Goal: Task Accomplishment & Management: Use online tool/utility

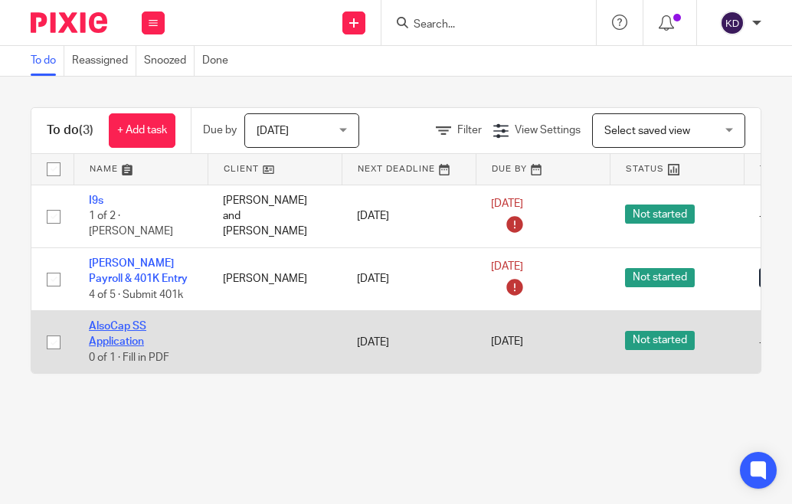
click at [104, 321] on link "AlsoCap SS Application" at bounding box center [117, 334] width 57 height 26
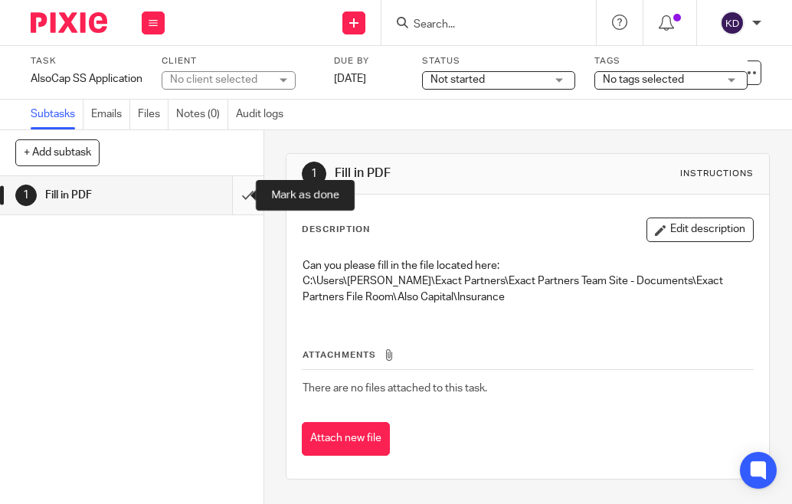
click at [239, 202] on input "submit" at bounding box center [132, 195] width 264 height 38
